Goal: Task Accomplishment & Management: Complete application form

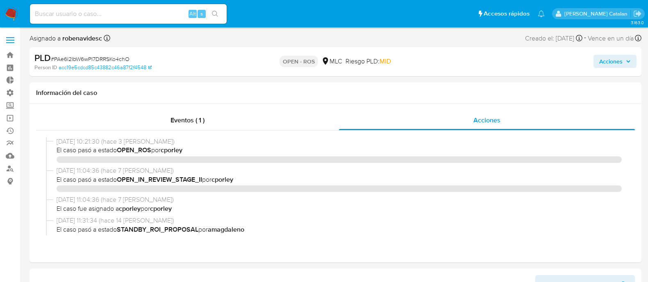
select select "10"
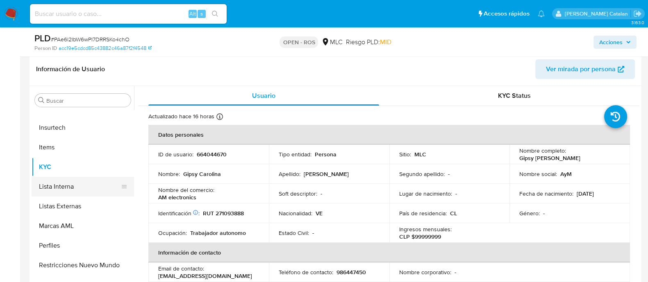
scroll to position [187, 0]
click at [51, 144] on button "Items" at bounding box center [80, 147] width 96 height 20
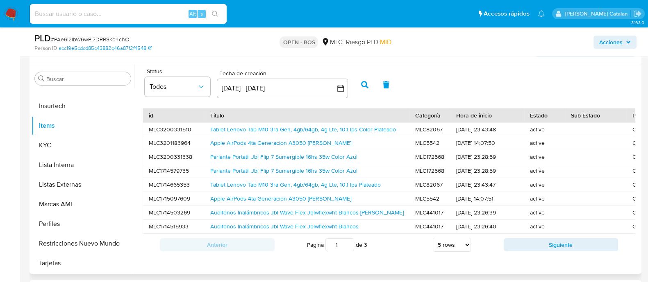
scroll to position [209, 0]
click at [540, 247] on button "Siguiente" at bounding box center [561, 244] width 115 height 13
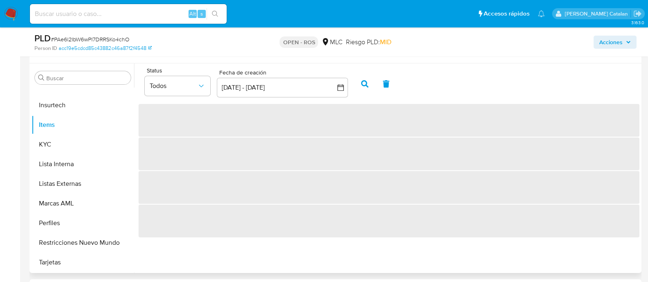
scroll to position [0, 0]
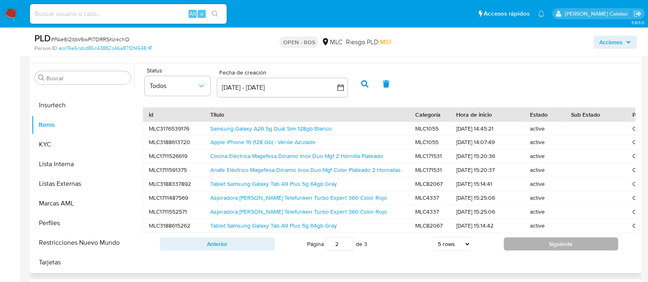
click at [520, 249] on button "Siguiente" at bounding box center [561, 244] width 115 height 13
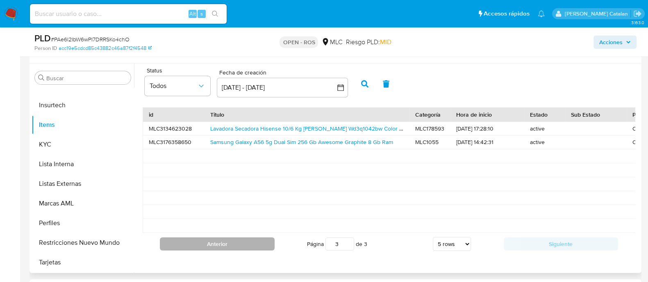
click at [241, 249] on button "Anterior" at bounding box center [217, 244] width 115 height 13
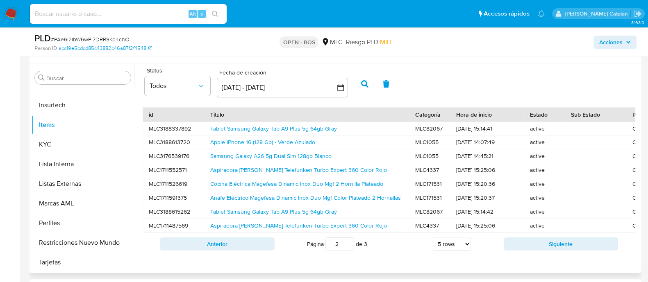
click at [241, 249] on button "Anterior" at bounding box center [217, 244] width 115 height 13
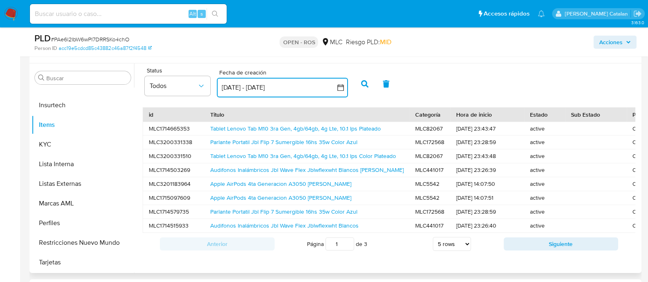
click at [339, 84] on icon "button" at bounding box center [340, 88] width 8 height 8
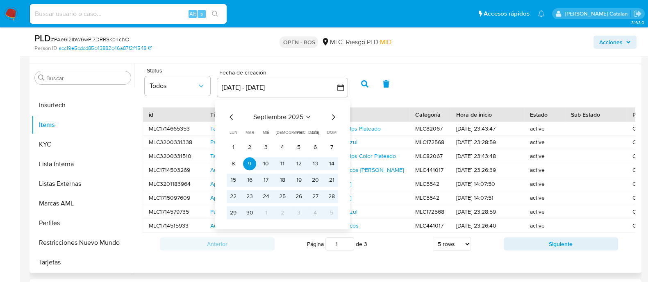
click at [292, 115] on span "septiembre 2025" at bounding box center [278, 117] width 50 height 8
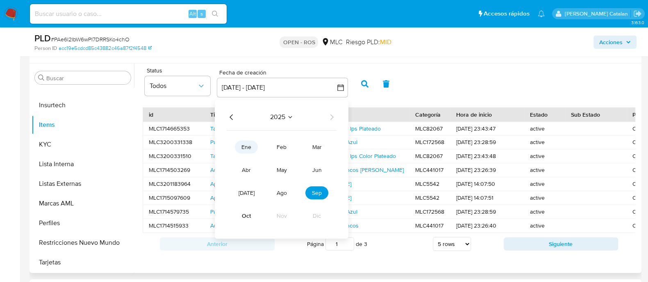
click at [250, 148] on span "ene" at bounding box center [246, 147] width 10 height 8
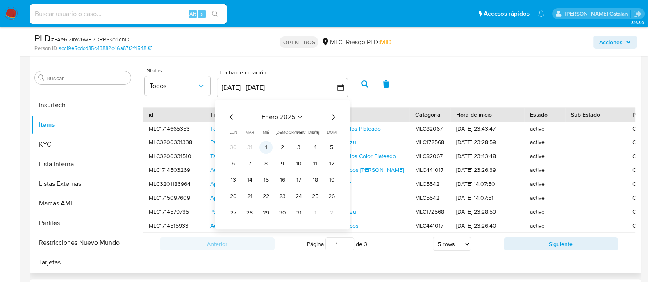
click at [264, 145] on button "1" at bounding box center [265, 147] width 13 height 13
click at [296, 116] on button "enero 2025" at bounding box center [282, 117] width 42 height 8
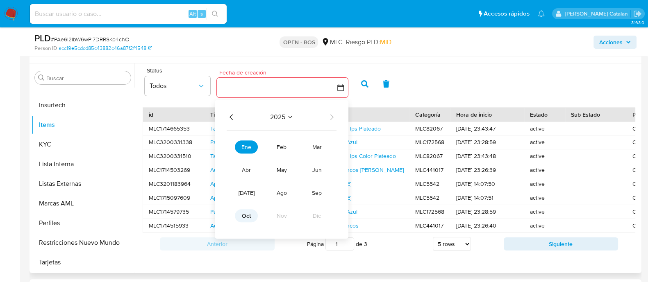
click at [248, 214] on span "oct" at bounding box center [246, 216] width 9 height 8
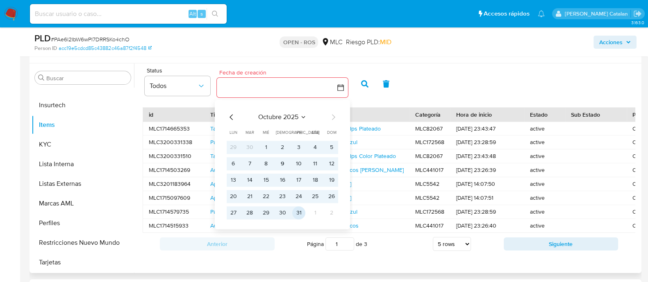
click at [297, 212] on button "31" at bounding box center [298, 213] width 13 height 13
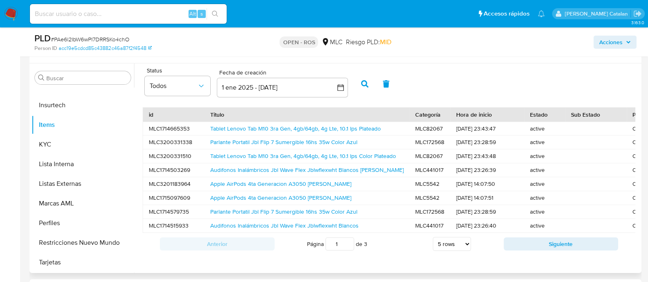
click at [368, 87] on button "button" at bounding box center [364, 84] width 21 height 20
click at [330, 128] on link "Audifonos Inalámbricos Jbl Wave Flex Jblwflexwht Blancos Blanco" at bounding box center [306, 129] width 193 height 8
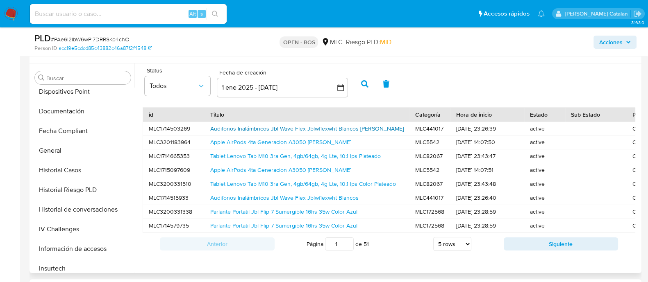
scroll to position [241, 0]
click at [57, 109] on button "Documentación" at bounding box center [80, 112] width 96 height 20
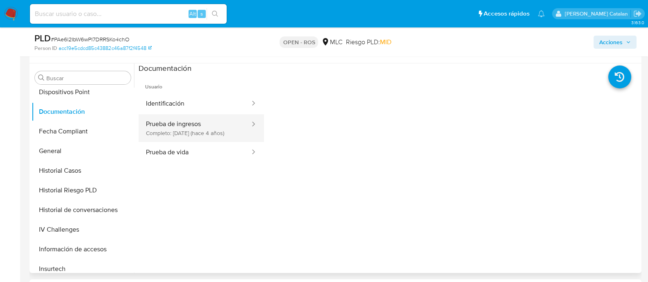
click at [193, 132] on button "Prueba de ingresos Completo: 07/02/2022 (hace 4 años)" at bounding box center [195, 128] width 112 height 28
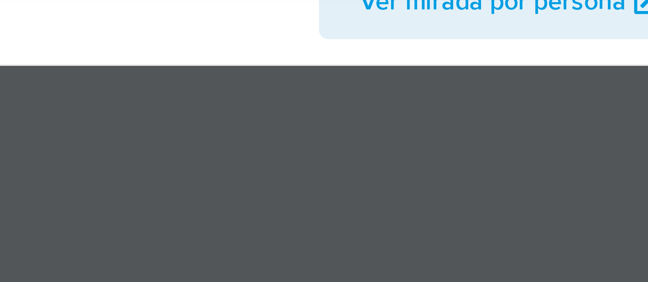
scroll to position [198, 0]
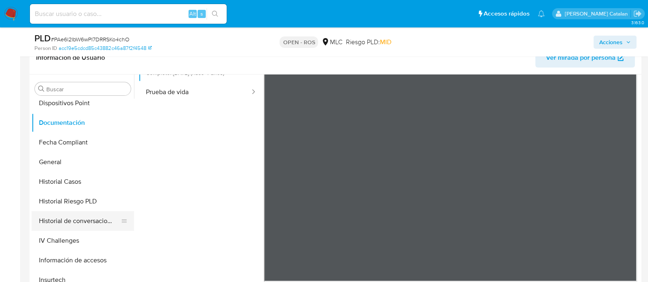
click at [67, 227] on button "Historial de conversaciones" at bounding box center [80, 221] width 96 height 20
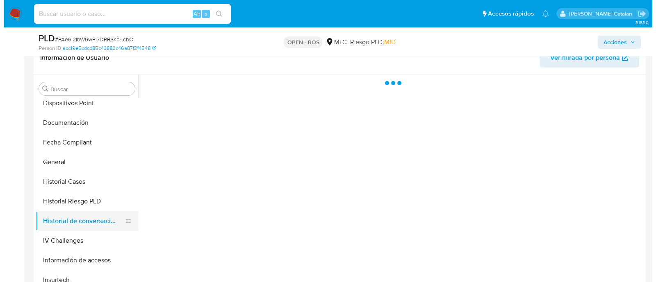
scroll to position [0, 0]
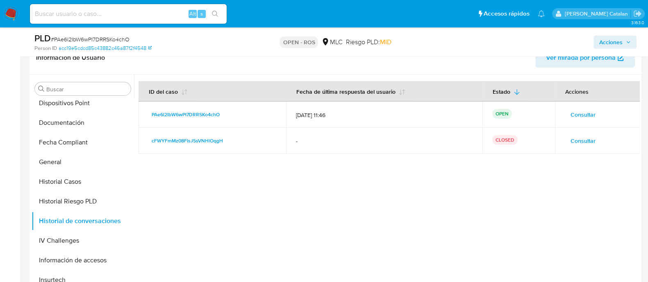
click at [584, 114] on span "Consultar" at bounding box center [582, 114] width 25 height 11
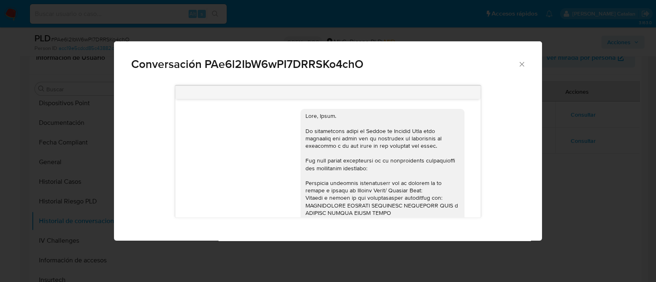
click at [522, 66] on icon "Cerrar" at bounding box center [522, 64] width 8 height 8
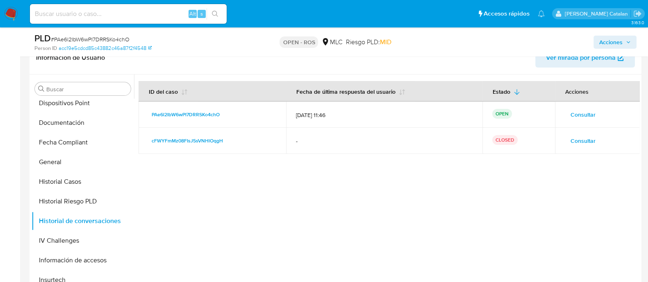
click at [462, 210] on div at bounding box center [386, 180] width 505 height 210
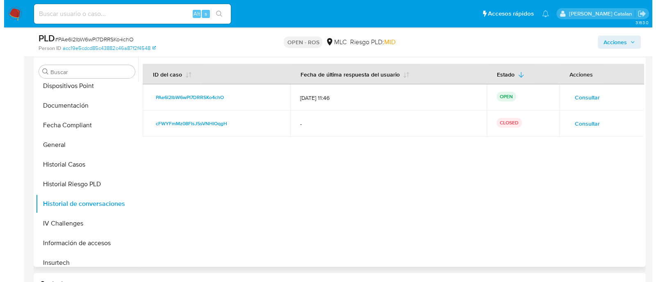
scroll to position [220, 0]
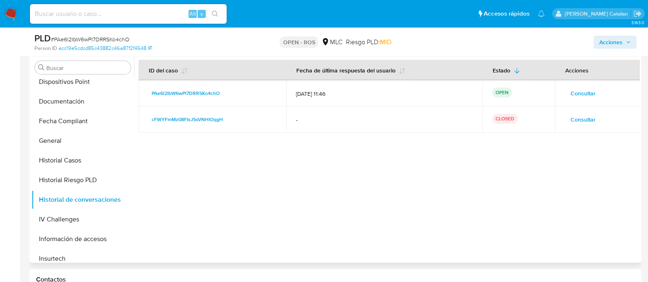
click at [582, 118] on span "Consultar" at bounding box center [582, 119] width 25 height 11
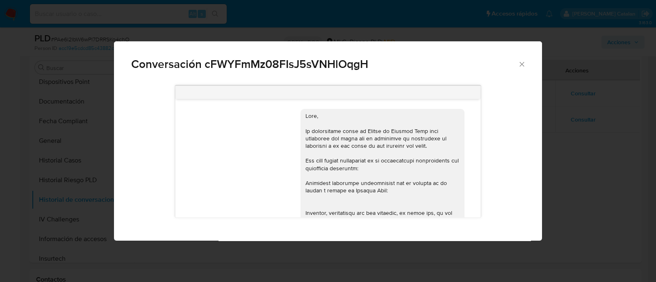
scroll to position [287, 0]
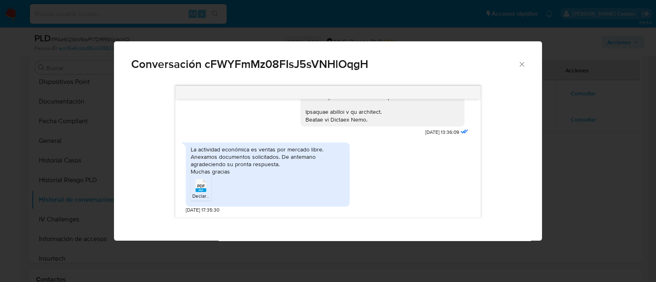
click at [195, 194] on span "Declaracion Mensual Enero 2025.pdf" at bounding box center [232, 196] width 81 height 7
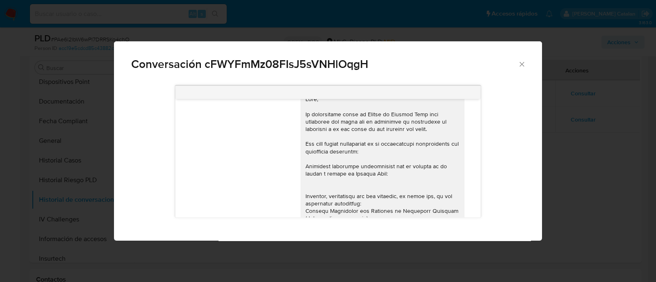
scroll to position [0, 0]
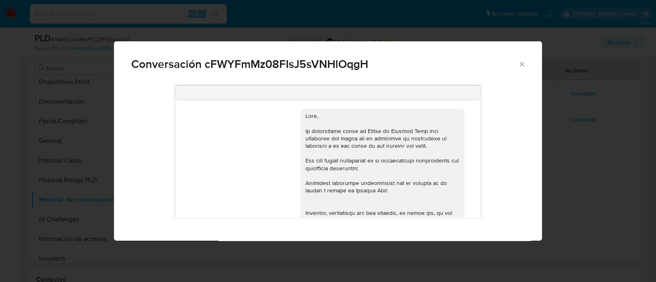
click at [372, 48] on div "Conversación cFWYFmMz08FIsJ5sVNHlOqgH" at bounding box center [328, 60] width 428 height 39
click at [522, 64] on icon "Cerrar" at bounding box center [522, 64] width 8 height 8
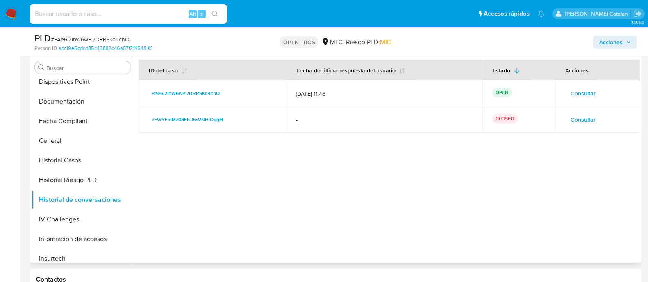
click at [576, 118] on span "Consultar" at bounding box center [582, 119] width 25 height 11
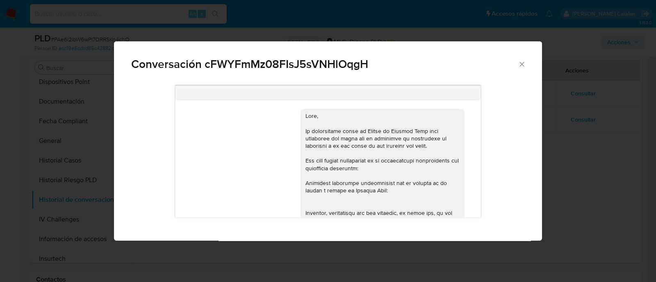
scroll to position [287, 0]
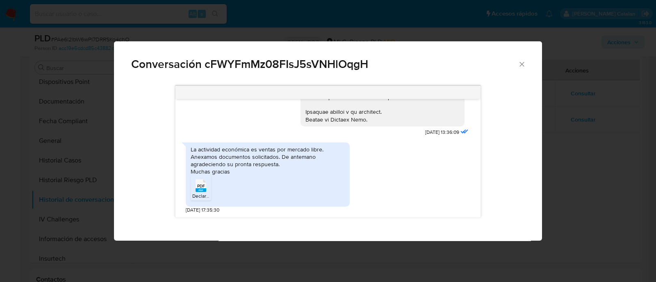
click at [430, 132] on span "20/03/2025 13:36:09" at bounding box center [442, 132] width 34 height 7
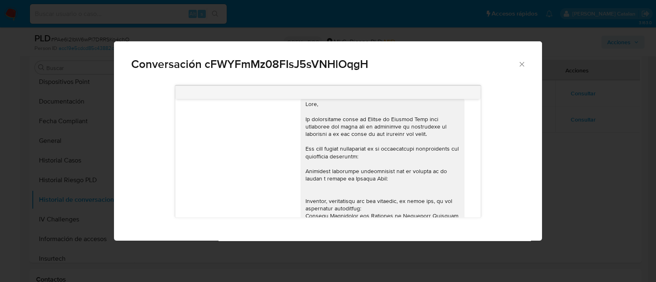
scroll to position [0, 0]
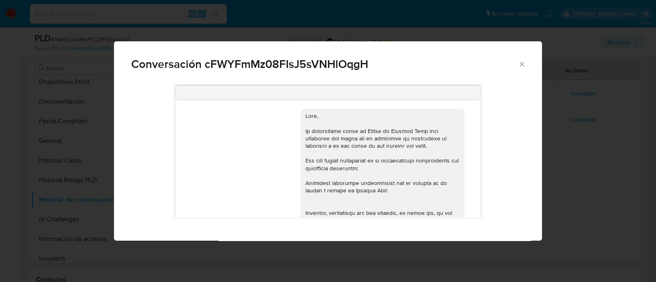
click at [518, 66] on icon "Cerrar" at bounding box center [522, 64] width 8 height 8
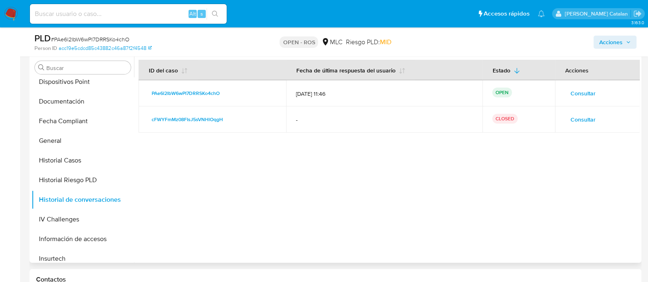
click at [578, 88] on span "Consultar" at bounding box center [582, 93] width 25 height 11
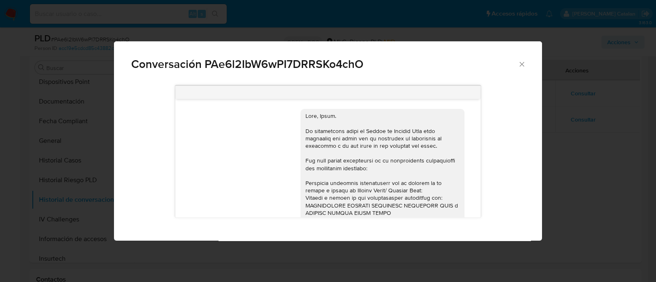
scroll to position [357, 0]
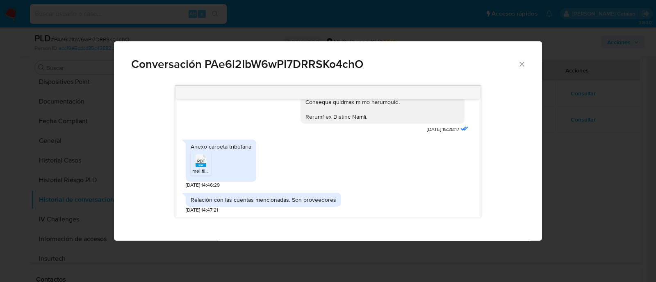
click at [410, 166] on div "Anexo carpeta tributaria PDF PDF melifile8772867050223159856.pdf 24/09/2025 14:…" at bounding box center [328, 162] width 284 height 53
click at [200, 164] on rect "Comunicación" at bounding box center [200, 166] width 11 height 4
click at [304, 168] on div "Anexo carpeta tributaria PDF PDF melifile8772867050223159856.pdf 24/09/2025 14:…" at bounding box center [328, 162] width 284 height 53
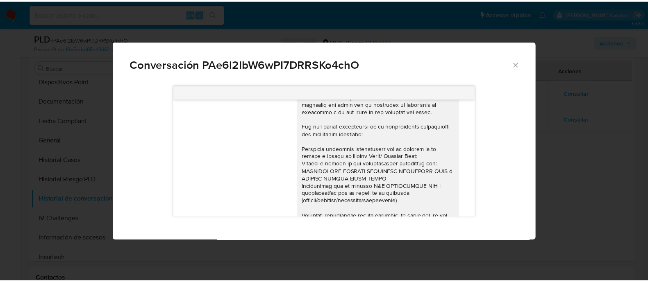
scroll to position [0, 0]
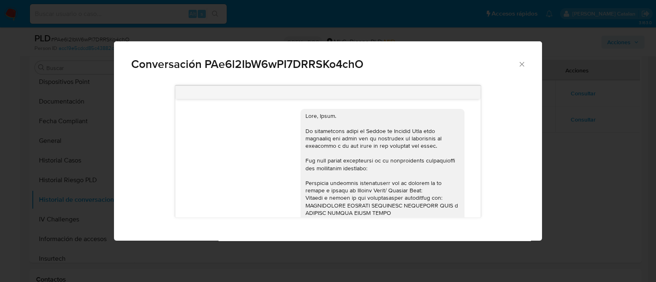
click at [520, 64] on icon "Cerrar" at bounding box center [522, 64] width 8 height 8
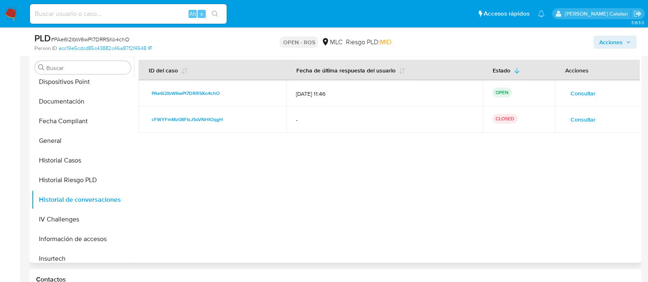
click at [502, 182] on div at bounding box center [386, 158] width 505 height 210
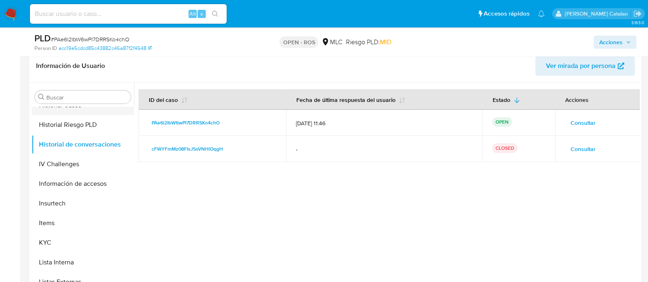
scroll to position [327, 0]
click at [43, 248] on button "KYC" at bounding box center [80, 242] width 96 height 20
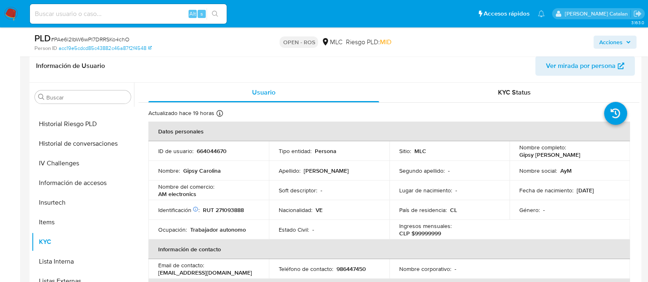
click at [616, 40] on span "Acciones" at bounding box center [610, 42] width 23 height 13
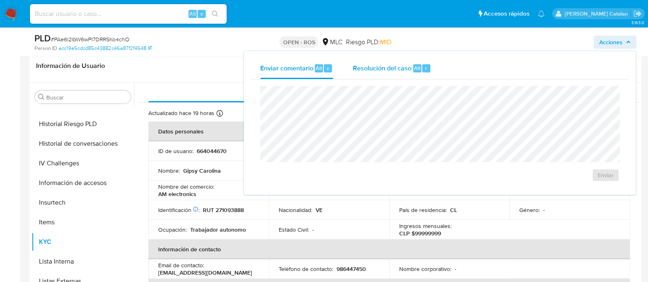
click at [397, 77] on div "Resolución del caso Alt r" at bounding box center [392, 68] width 78 height 21
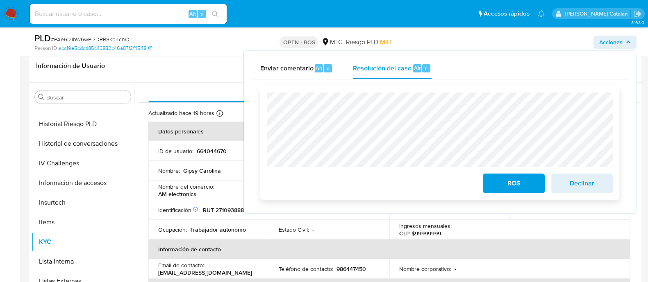
click at [584, 189] on span "Declinar" at bounding box center [582, 184] width 40 height 18
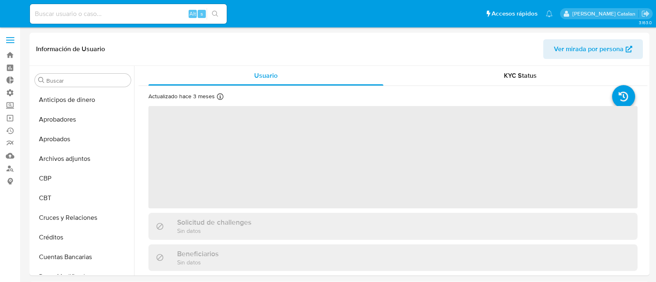
select select "10"
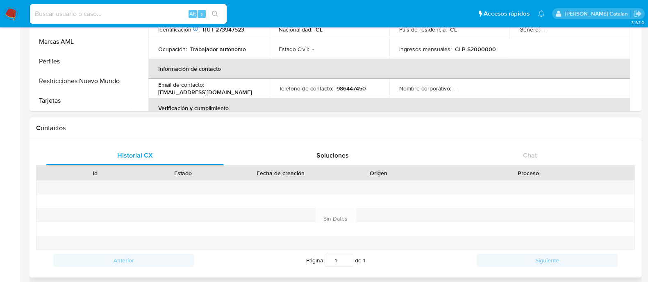
scroll to position [165, 0]
click at [58, 87] on button "Restricciones Nuevo Mundo" at bounding box center [80, 81] width 96 height 20
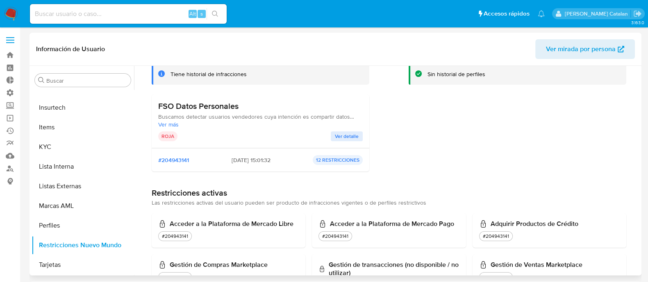
scroll to position [56, 0]
click at [338, 160] on p "12 RESTRICCIONES" at bounding box center [338, 160] width 50 height 10
click at [348, 140] on span "Ver detalle" at bounding box center [347, 136] width 24 height 8
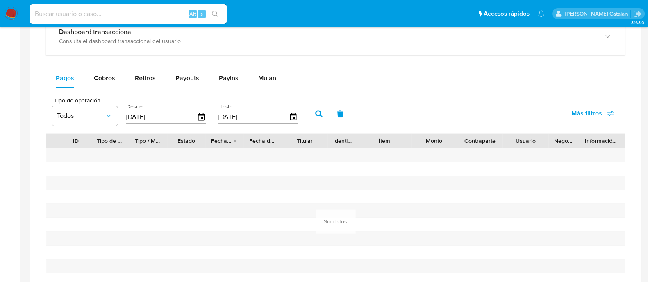
scroll to position [512, 0]
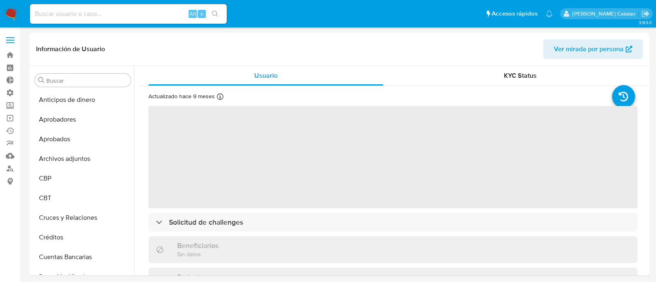
select select "10"
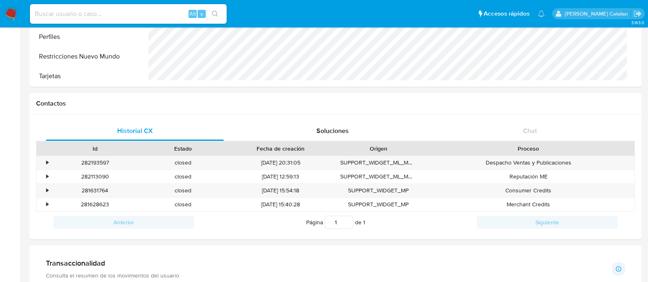
scroll to position [186, 0]
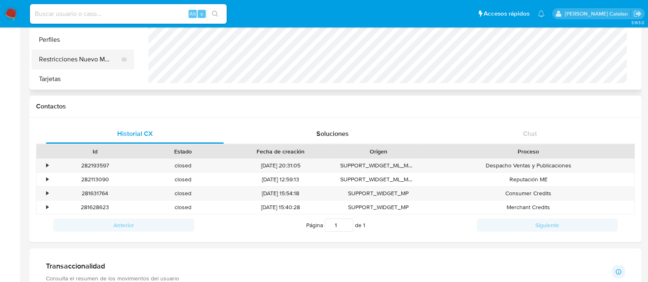
click at [76, 60] on button "Restricciones Nuevo Mundo" at bounding box center [80, 60] width 96 height 20
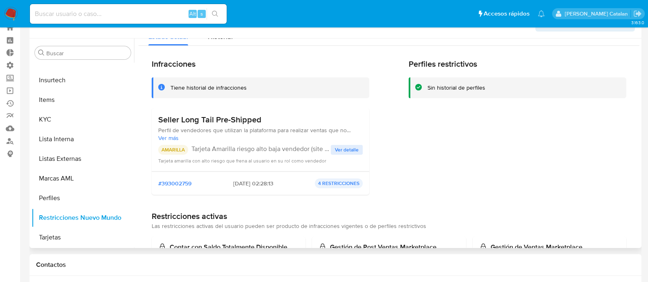
scroll to position [16, 0]
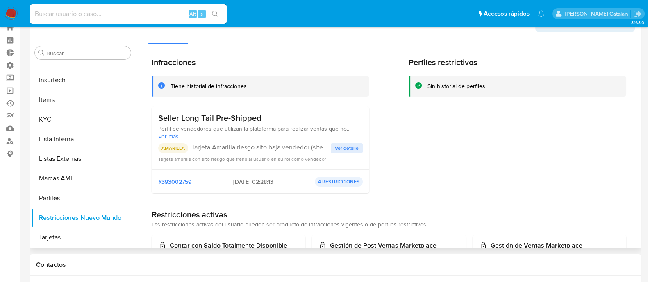
click at [339, 181] on p "4 RESTRICCIONES" at bounding box center [339, 182] width 48 height 10
click at [341, 150] on span "Ver detalle" at bounding box center [347, 148] width 24 height 8
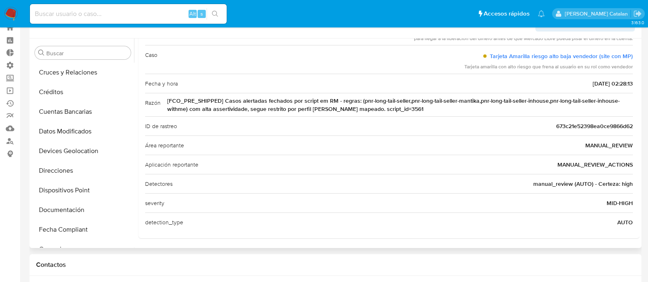
scroll to position [0, 0]
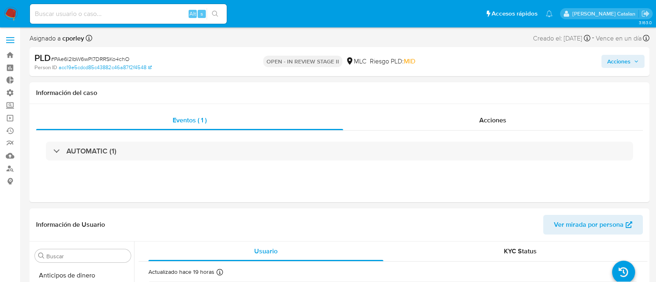
select select "10"
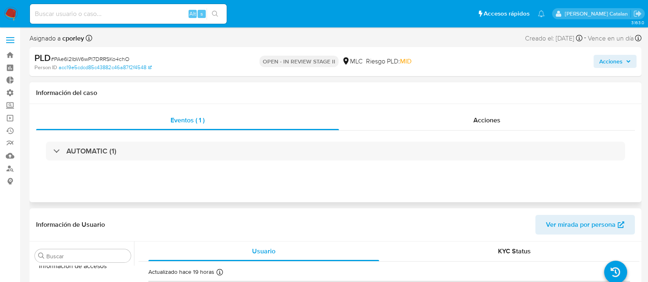
scroll to position [405, 0]
click at [529, 109] on div "Eventos ( 1 ) Acciones AUTOMATIC (1)" at bounding box center [336, 153] width 612 height 98
click at [503, 118] on div "Acciones" at bounding box center [487, 121] width 296 height 20
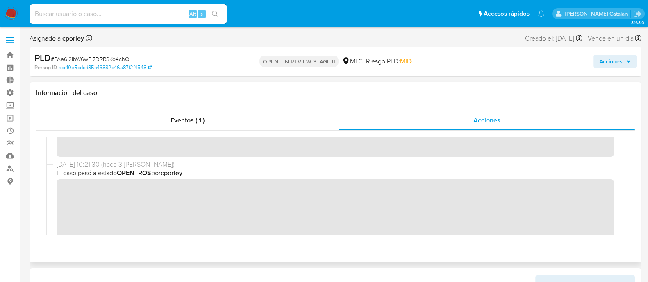
scroll to position [66, 0]
click at [8, 54] on link "Bandeja" at bounding box center [49, 55] width 98 height 13
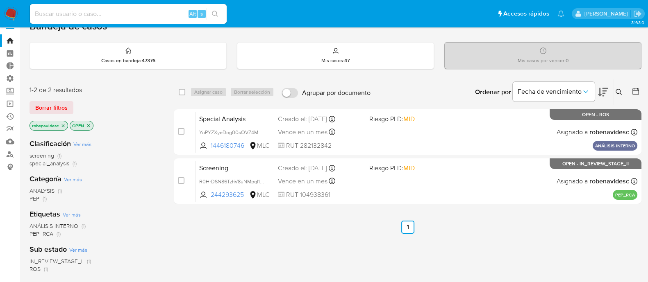
scroll to position [14, 0]
